Goal: Check status: Check status

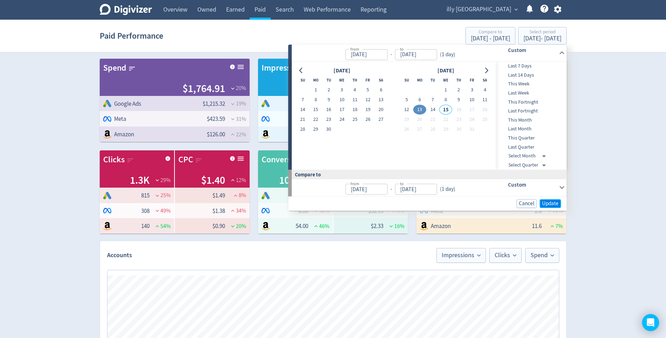
click at [551, 201] on span "Update" at bounding box center [550, 203] width 17 height 5
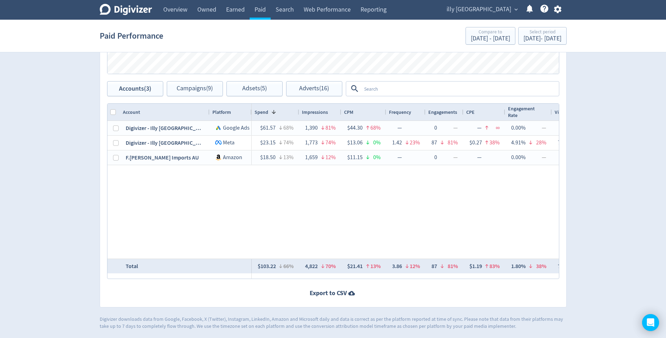
scroll to position [90, 0]
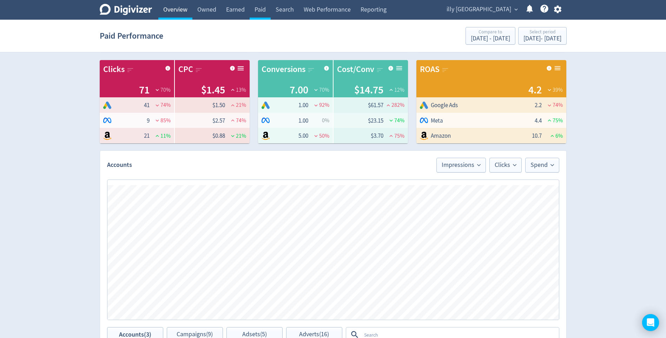
click at [183, 9] on link "Overview" at bounding box center [175, 10] width 34 height 20
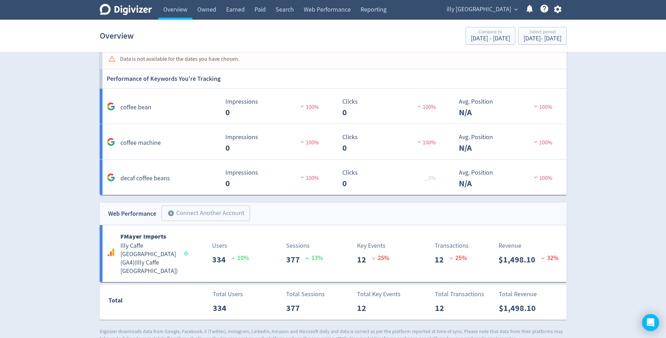
scroll to position [584, 0]
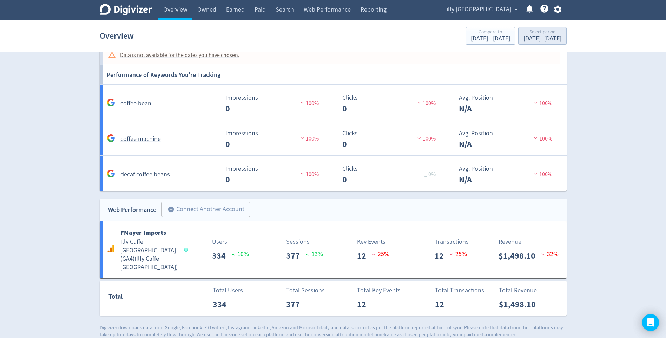
drag, startPoint x: 574, startPoint y: 33, endPoint x: 560, endPoint y: 35, distance: 13.9
click at [573, 33] on section "Overview Compare to [DATE] - [DATE] Select period [DATE] - [DATE]" at bounding box center [333, 36] width 666 height 33
click at [558, 35] on div "Select period" at bounding box center [543, 33] width 38 height 6
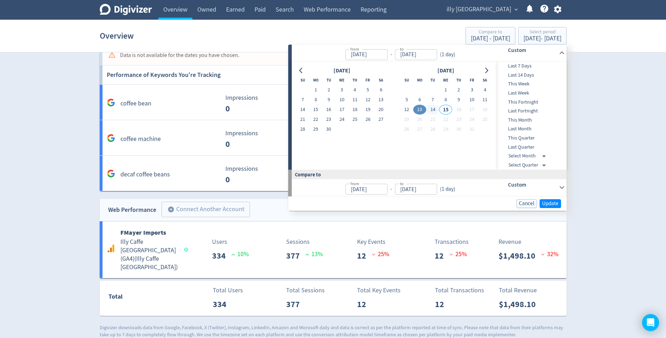
click at [430, 109] on button "14" at bounding box center [432, 110] width 13 height 10
type input "[DATE]"
click at [430, 109] on button "14" at bounding box center [432, 110] width 13 height 10
type input "[DATE]"
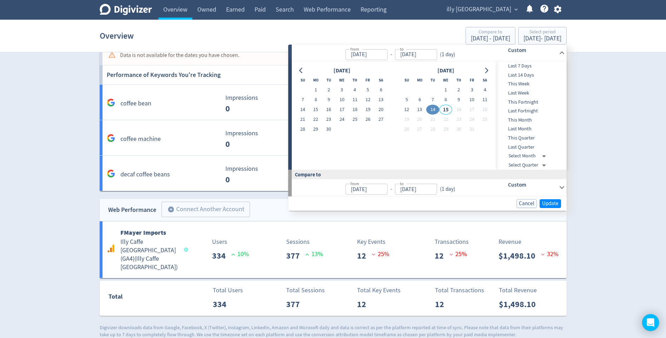
type input "[DATE]"
click at [554, 201] on span "Update" at bounding box center [550, 203] width 17 height 5
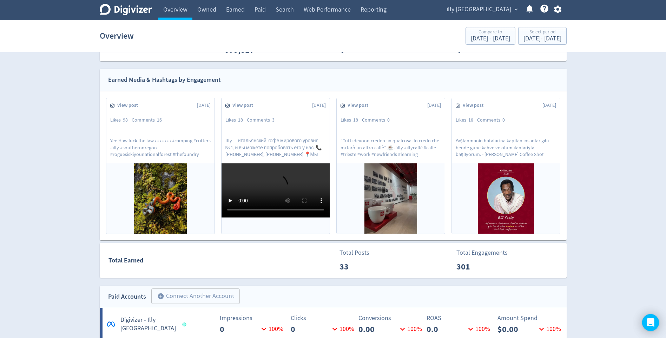
scroll to position [93, 0]
